Goal: Task Accomplishment & Management: Manage account settings

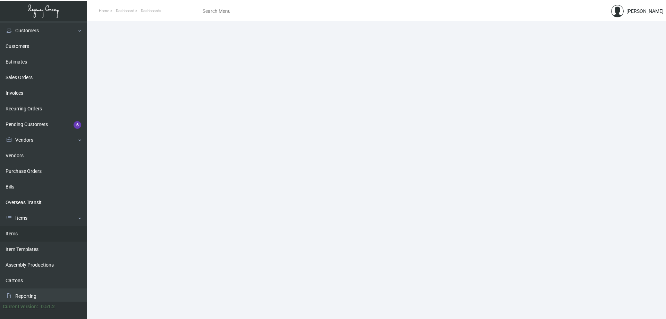
scroll to position [29, 0]
click at [23, 237] on link "Items" at bounding box center [43, 234] width 87 height 16
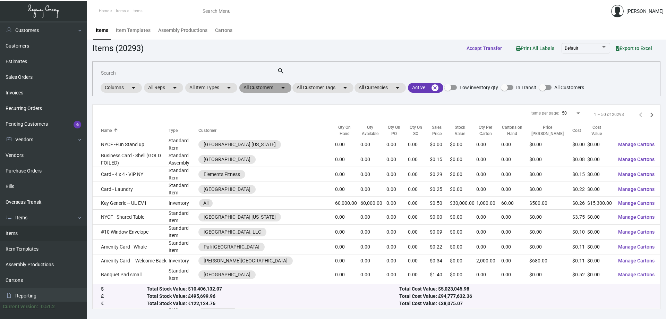
click at [269, 86] on mat-chip "All Customers arrow_drop_down" at bounding box center [265, 88] width 52 height 10
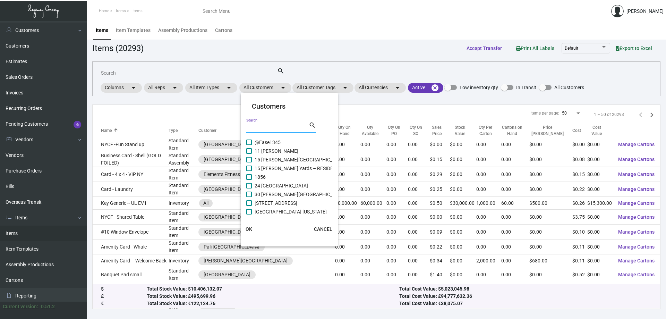
click at [261, 127] on input "Search" at bounding box center [277, 128] width 62 height 6
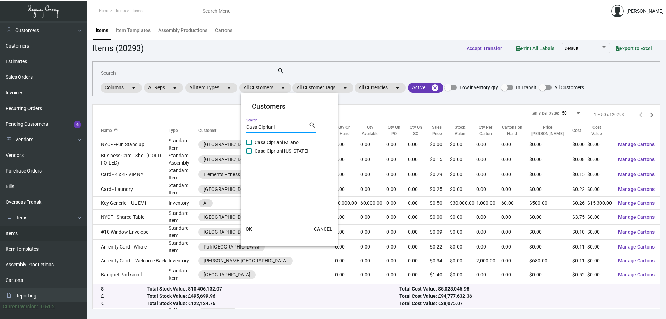
type input "Casa Cipriani"
click at [249, 141] on span at bounding box center [249, 143] width 6 height 6
click at [249, 145] on input "Casa Cipriani Milano" at bounding box center [249, 145] width 0 height 0
checkbox input "true"
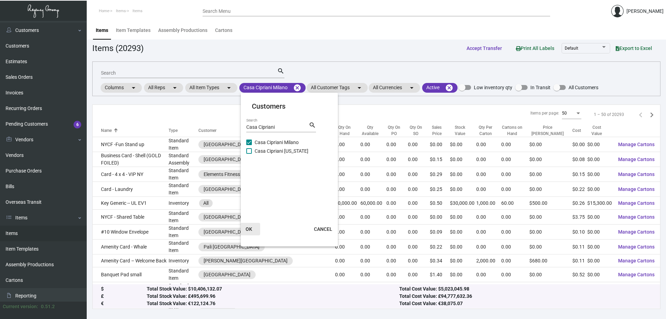
click at [248, 227] on span "OK" at bounding box center [249, 229] width 7 height 6
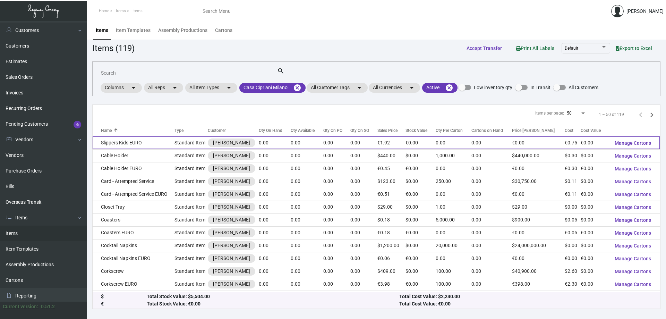
click at [145, 144] on td "Slippers Kids EURO" at bounding box center [134, 142] width 82 height 13
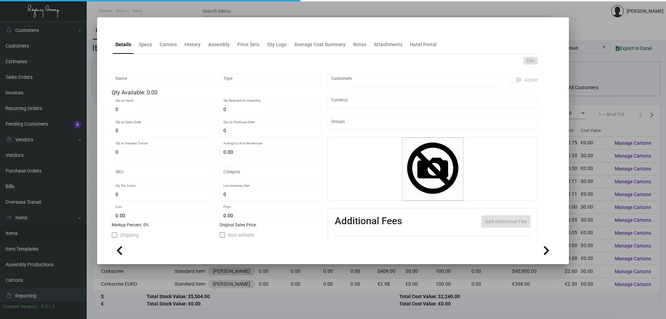
type input "Slippers Kids EURO"
type input "Standard Item"
type input "€ 0.00"
type input "Standard"
type input "€ 0.75"
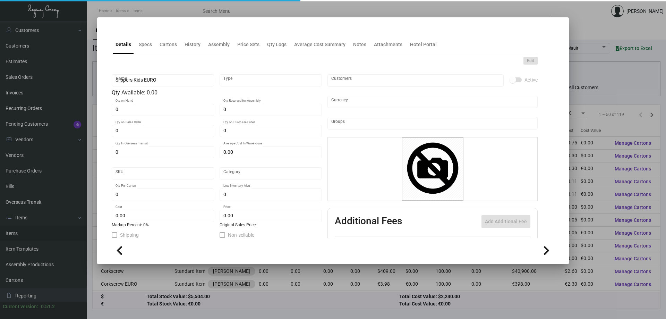
type input "€ 1.92"
checkbox input "true"
type input "Euro Member Countries €"
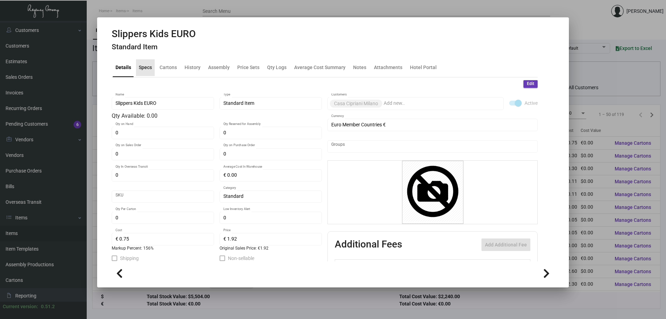
click at [145, 69] on div "Specs" at bounding box center [145, 67] width 13 height 7
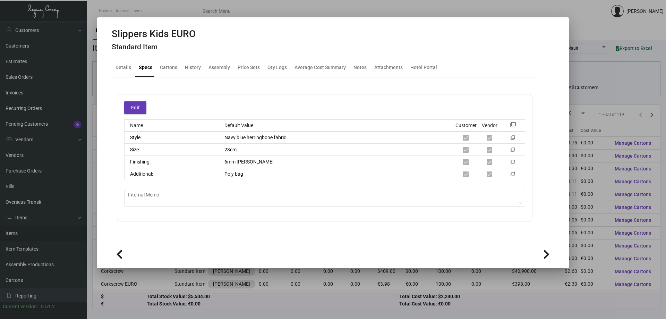
click at [570, 13] on div at bounding box center [333, 159] width 666 height 319
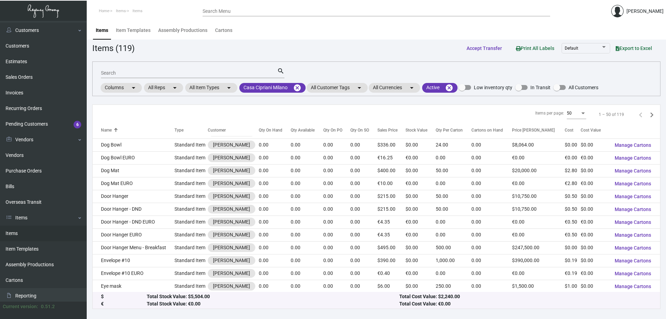
scroll to position [151, 0]
